Goal: Find contact information: Find contact information

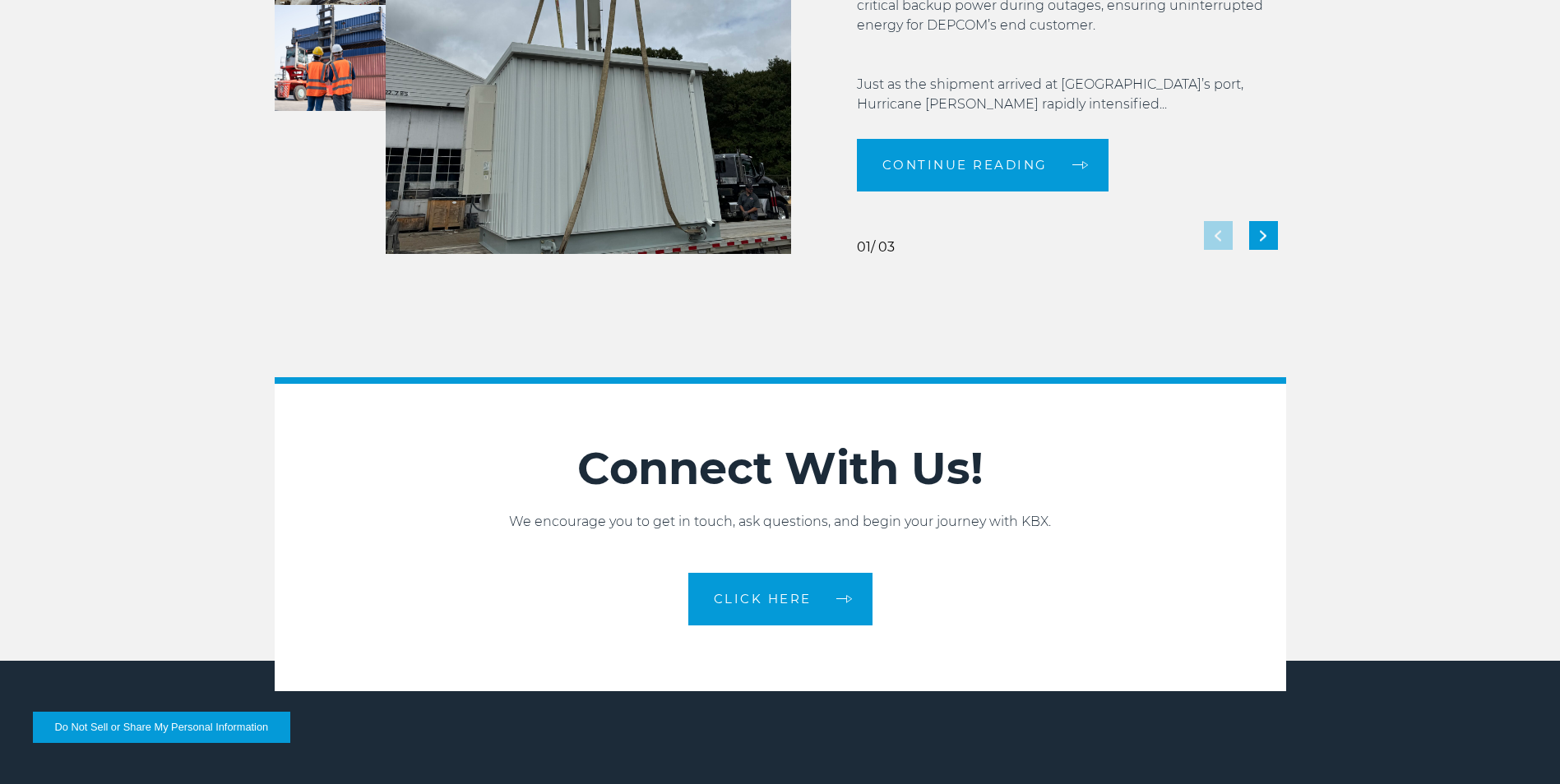
scroll to position [3659, 0]
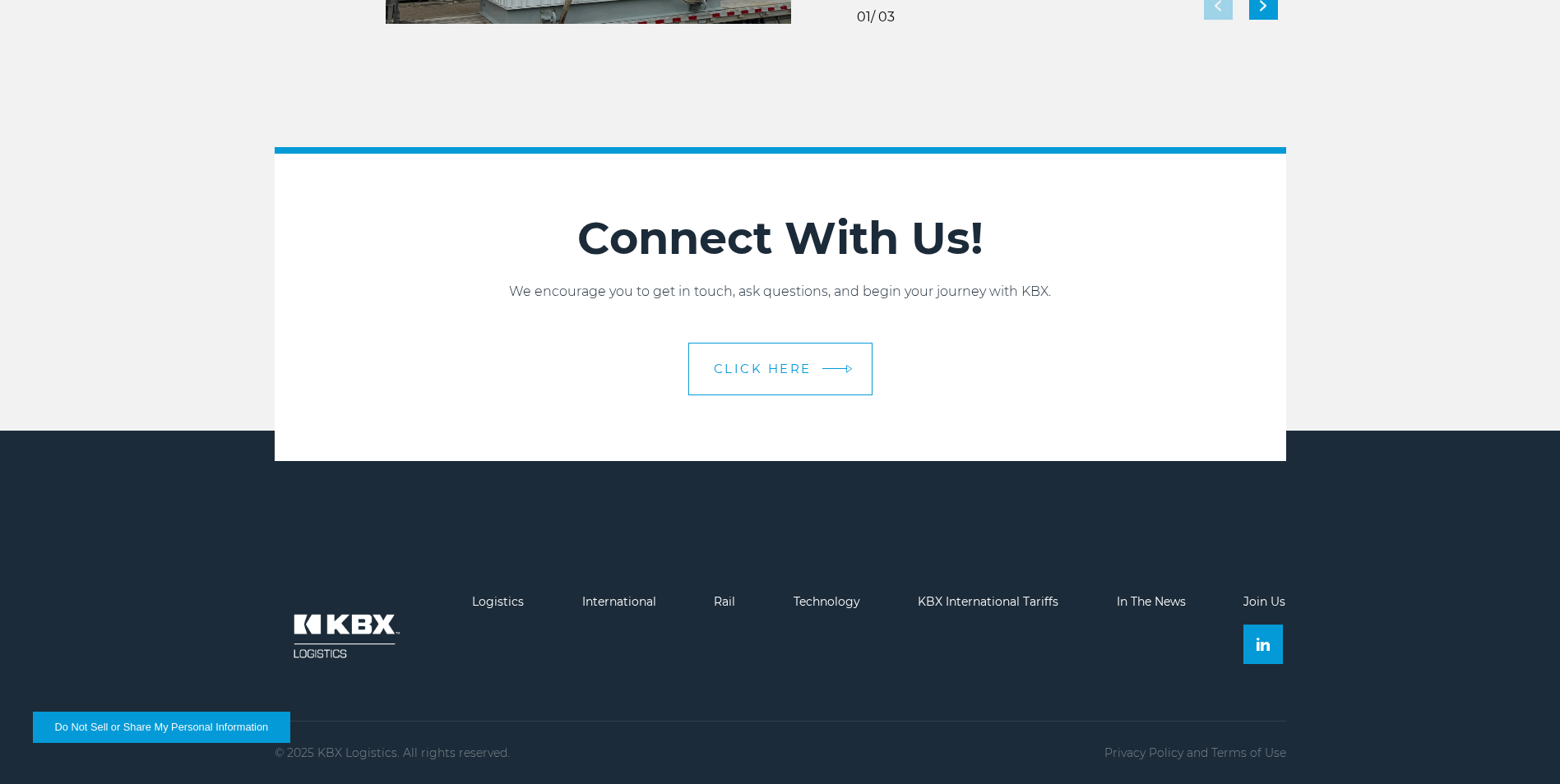
click at [777, 365] on span "CLICK HERE" at bounding box center [762, 368] width 98 height 12
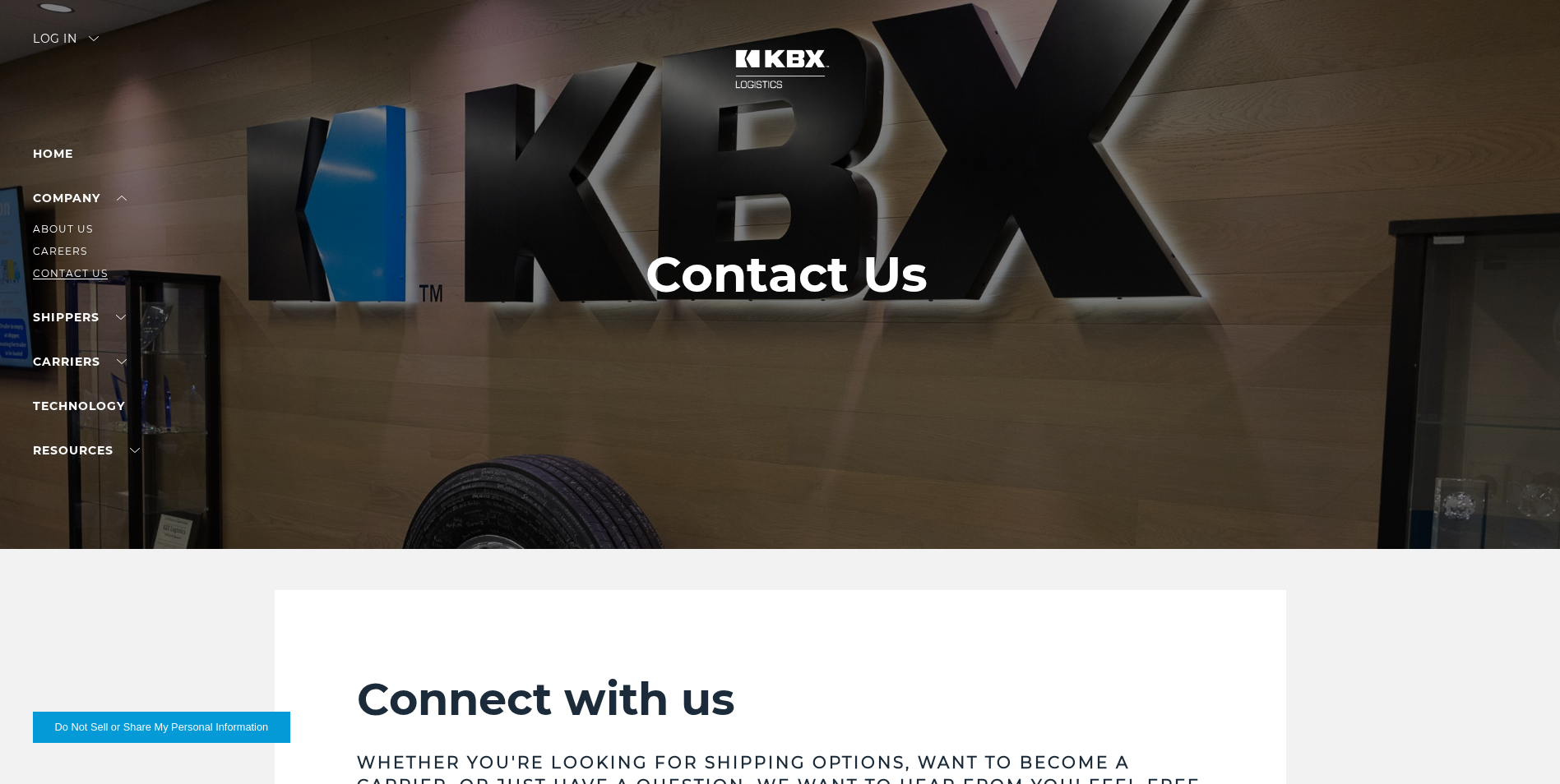
click at [79, 279] on link "Contact Us" at bounding box center [70, 273] width 75 height 12
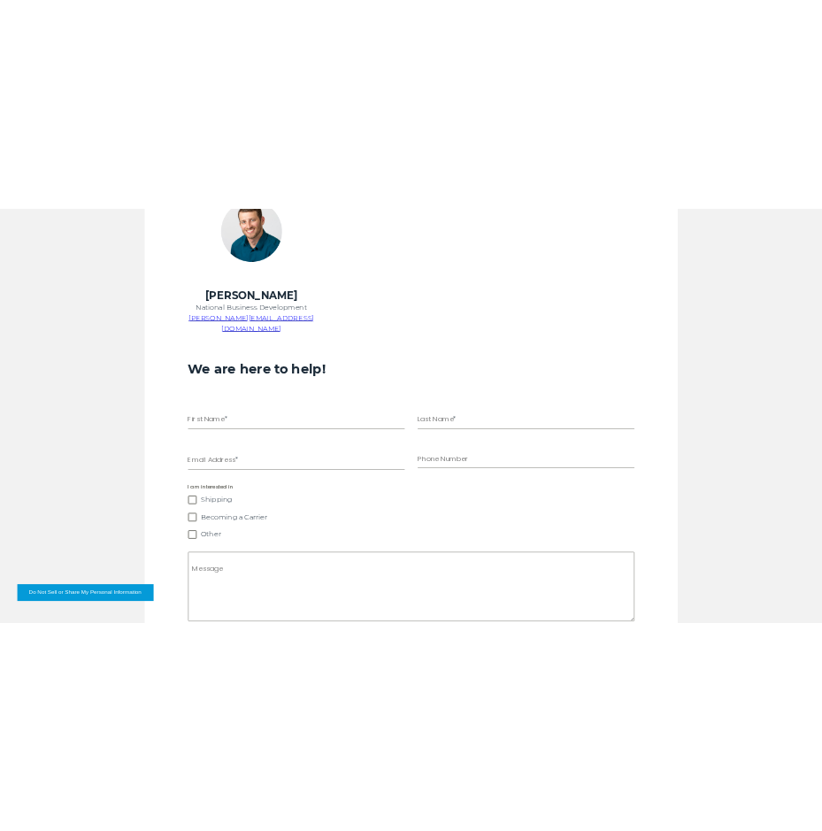
scroll to position [616, 0]
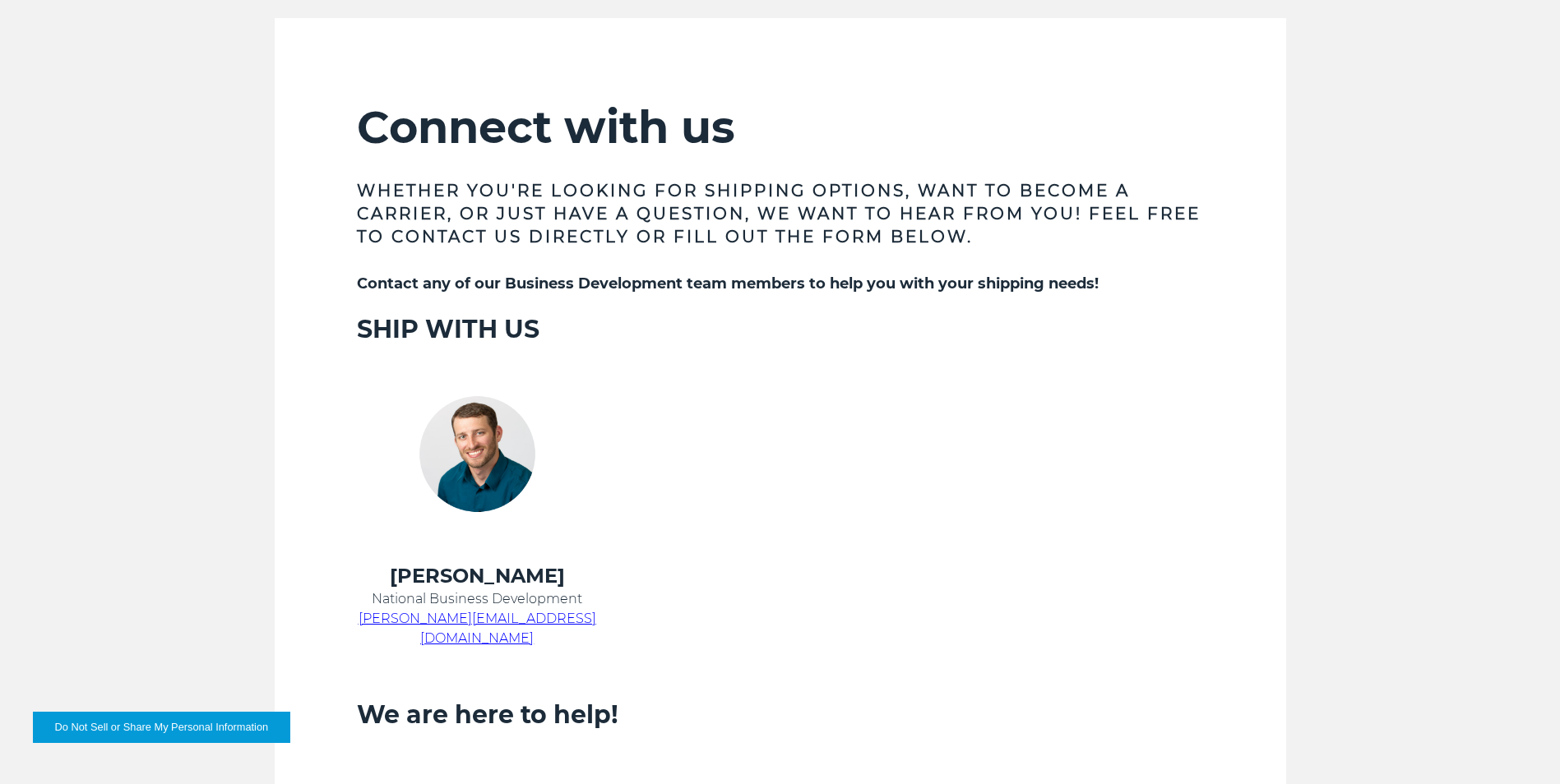
click at [489, 619] on span "[PERSON_NAME][EMAIL_ADDRESS][DOMAIN_NAME]" at bounding box center [478, 629] width 238 height 35
